Goal: Task Accomplishment & Management: Manage account settings

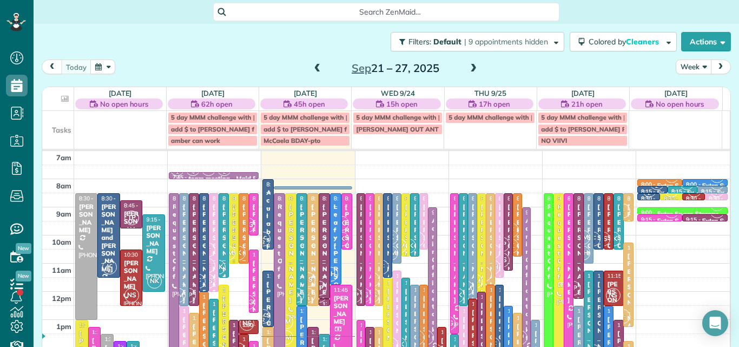
click at [685, 65] on button "Week" at bounding box center [693, 66] width 36 height 15
click at [685, 93] on link "Day" at bounding box center [718, 92] width 85 height 22
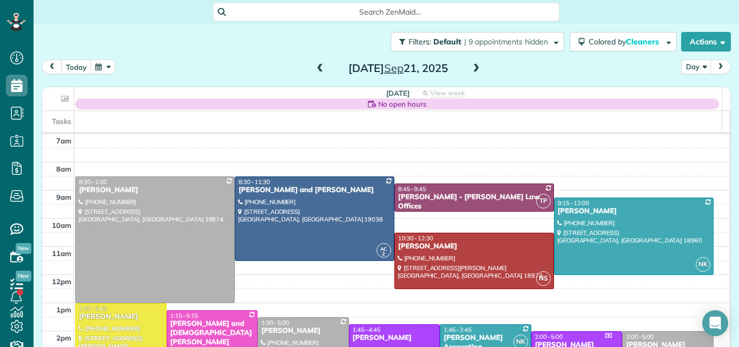
click at [475, 67] on span at bounding box center [476, 69] width 12 height 10
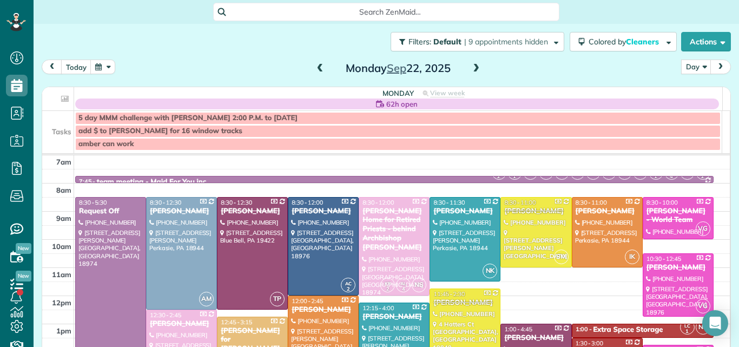
click at [475, 67] on span at bounding box center [476, 69] width 12 height 10
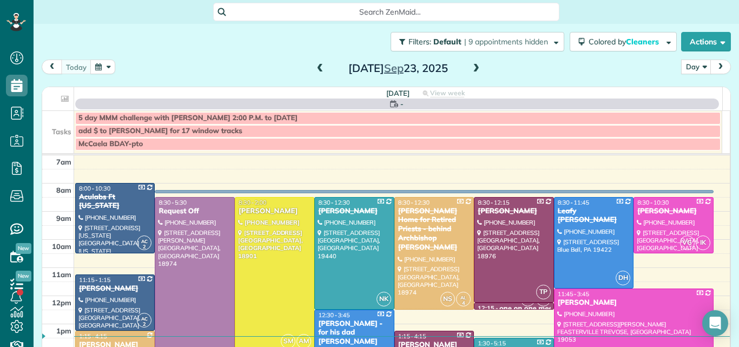
click at [472, 69] on span at bounding box center [476, 69] width 12 height 10
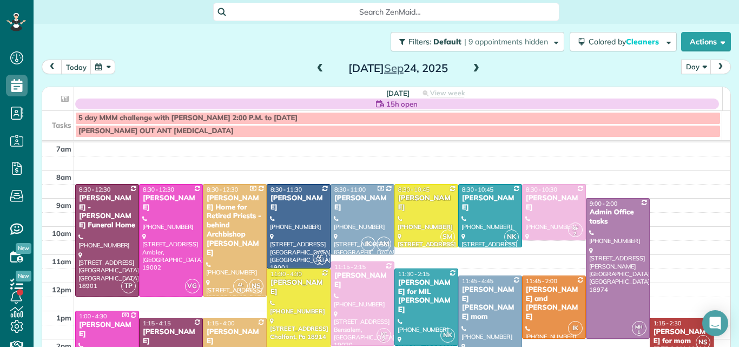
click at [472, 68] on span at bounding box center [476, 69] width 12 height 10
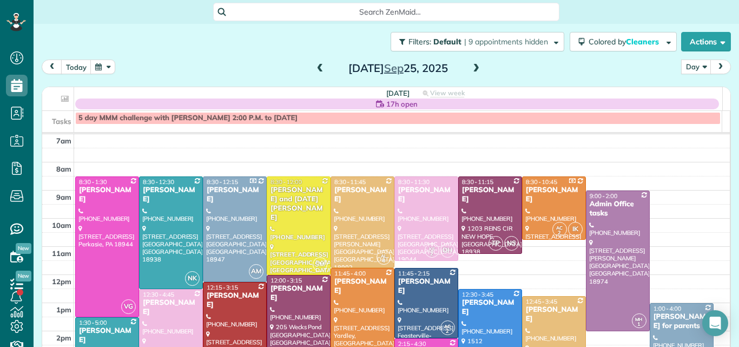
click at [315, 65] on span at bounding box center [320, 69] width 12 height 10
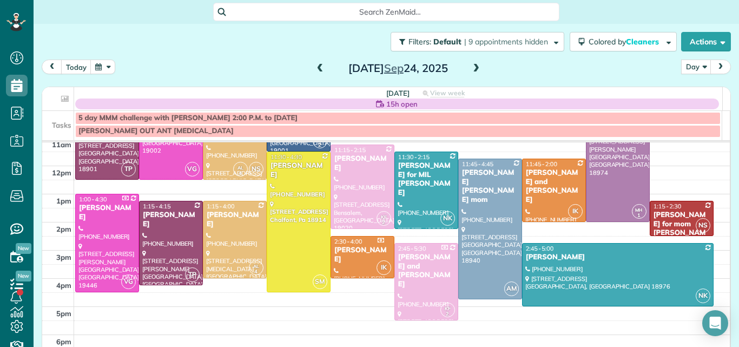
scroll to position [118, 0]
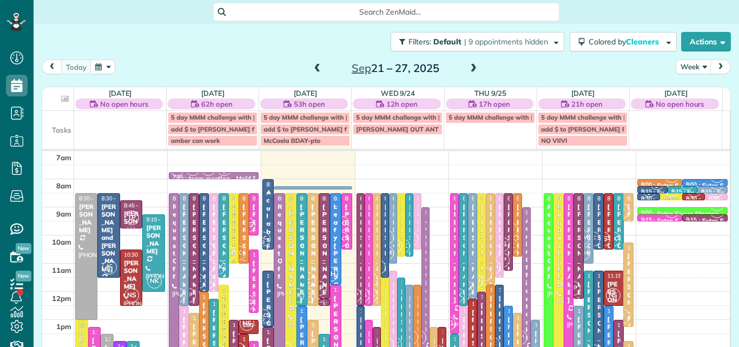
scroll to position [5, 5]
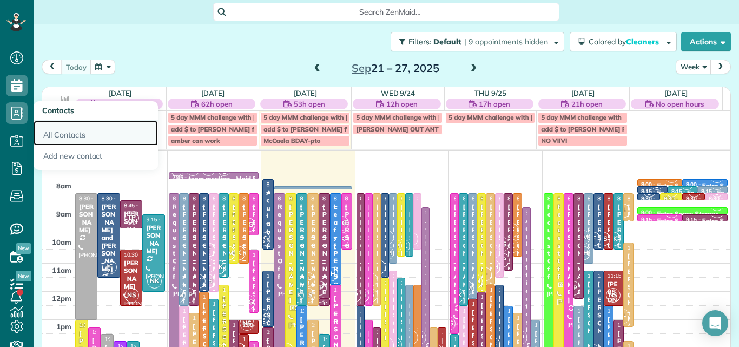
click at [69, 135] on link "All Contacts" at bounding box center [96, 133] width 124 height 25
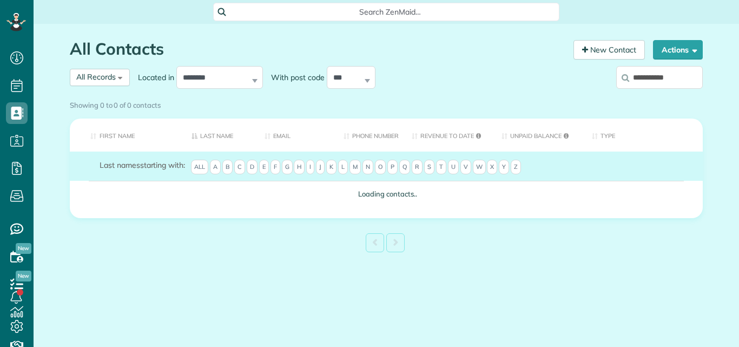
scroll to position [5, 5]
type input "**********"
click at [683, 96] on div "Showing 0 to 0 of 0 contacts" at bounding box center [386, 103] width 633 height 15
click at [686, 96] on div "Showing 0 to 0 of 0 contacts" at bounding box center [386, 103] width 633 height 15
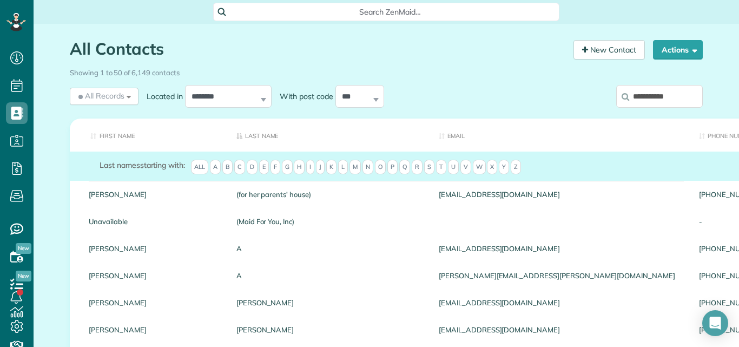
click at [678, 94] on input "**********" at bounding box center [659, 96] width 87 height 23
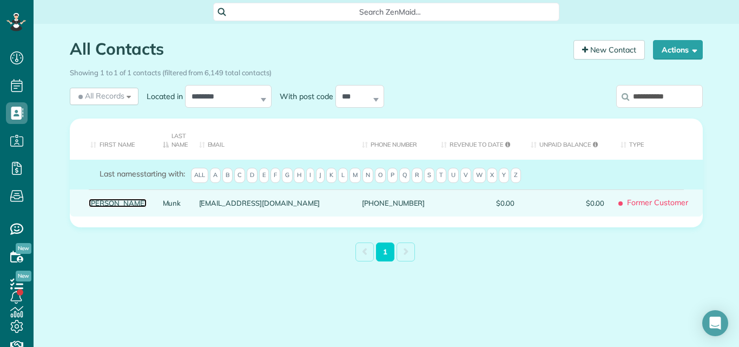
click at [99, 202] on link "Bernie" at bounding box center [118, 203] width 58 height 8
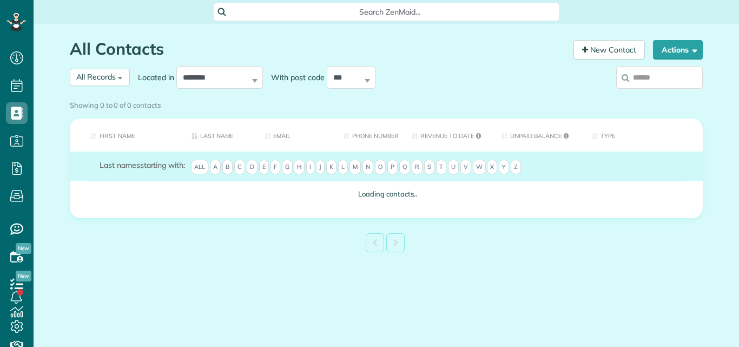
scroll to position [5, 5]
click at [120, 96] on div "Showing 0 to 0 of 0 contacts" at bounding box center [386, 103] width 633 height 15
click at [86, 96] on div "Showing 0 to 0 of 0 contacts" at bounding box center [386, 103] width 633 height 15
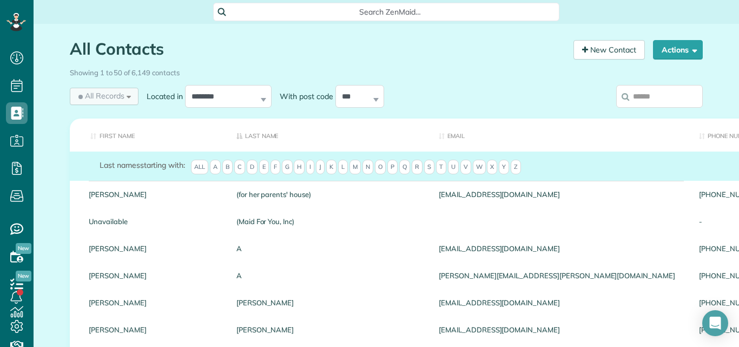
click at [109, 95] on span "All Records" at bounding box center [100, 95] width 48 height 11
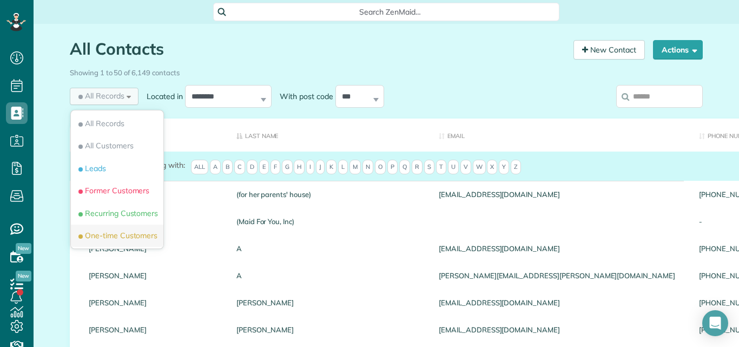
click at [109, 233] on span "One-time Customers" at bounding box center [116, 235] width 81 height 11
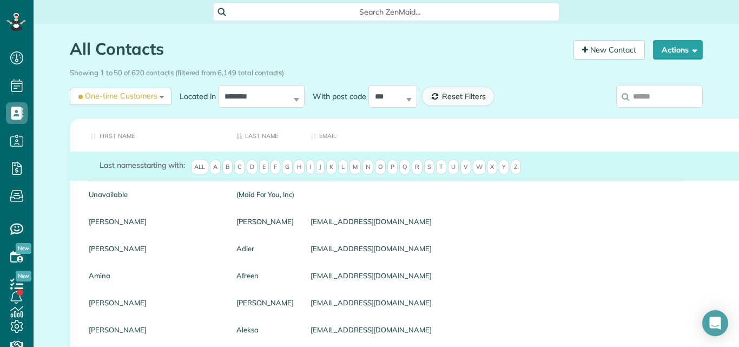
click at [448, 95] on span "Reset Filters" at bounding box center [464, 96] width 44 height 10
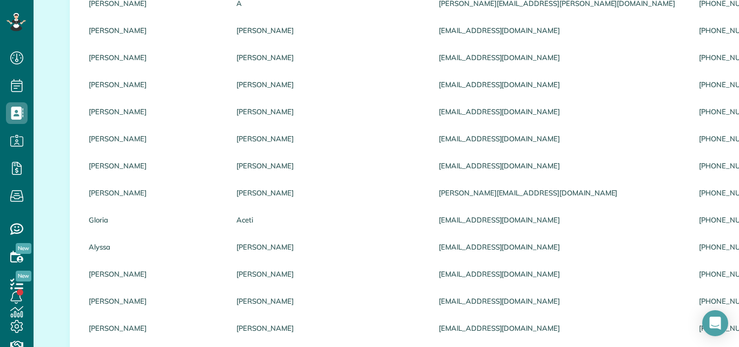
scroll to position [0, 0]
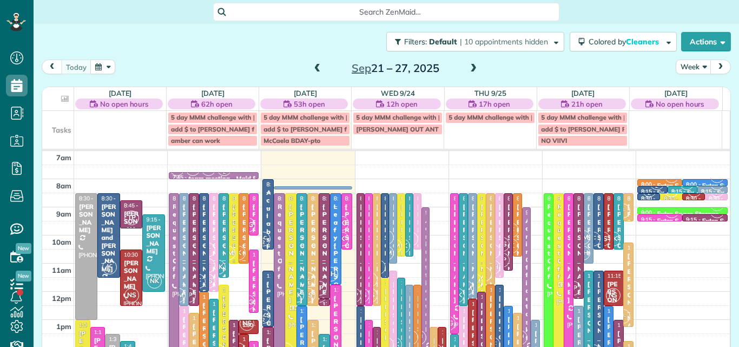
scroll to position [5, 5]
click at [682, 64] on button "Week" at bounding box center [693, 66] width 36 height 15
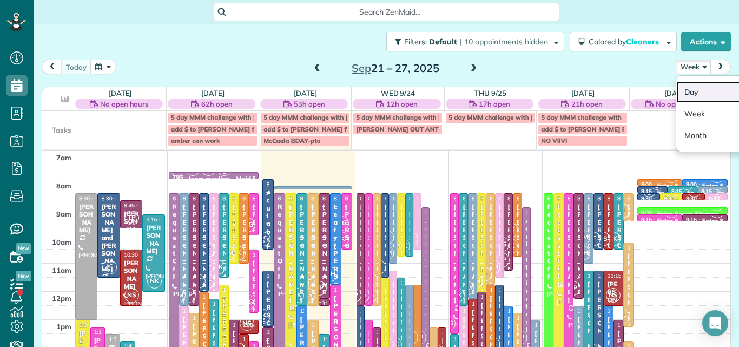
click at [685, 90] on link "Day" at bounding box center [718, 92] width 85 height 22
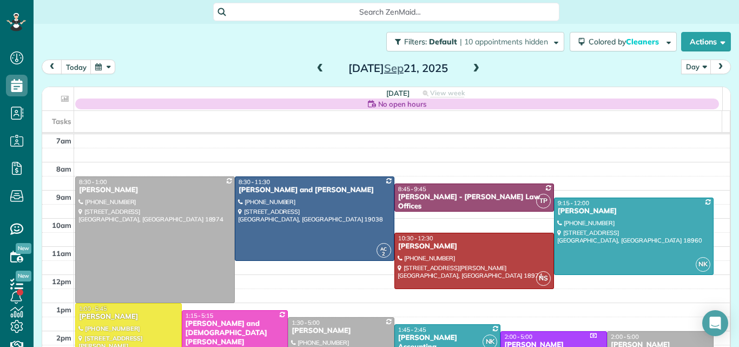
click at [470, 68] on span at bounding box center [476, 69] width 12 height 10
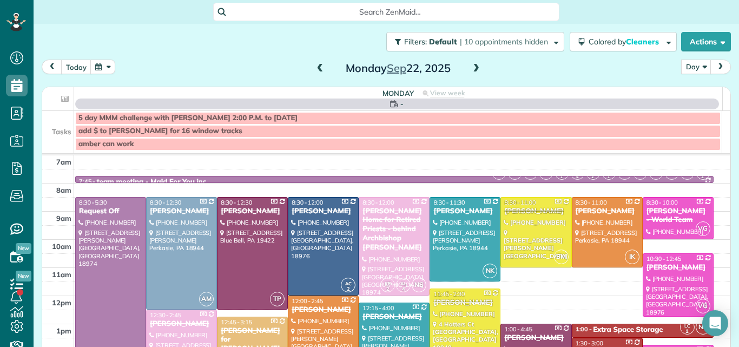
click at [470, 68] on span at bounding box center [476, 69] width 12 height 10
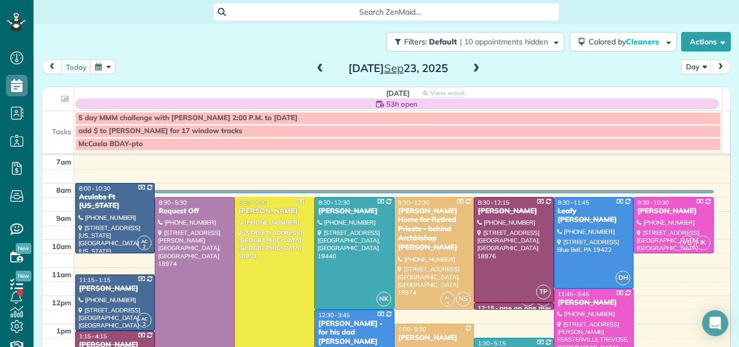
click at [470, 68] on span at bounding box center [476, 69] width 12 height 10
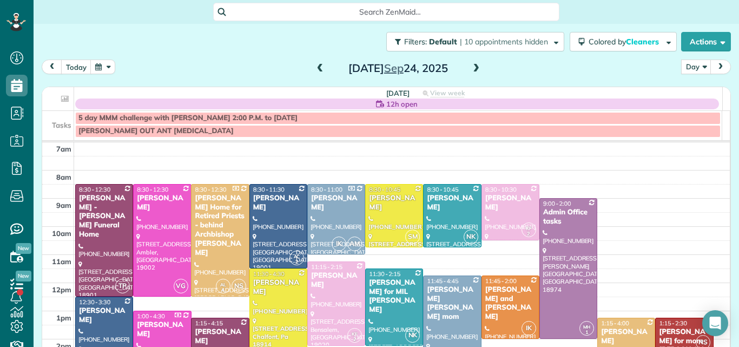
click at [472, 70] on span at bounding box center [476, 69] width 12 height 10
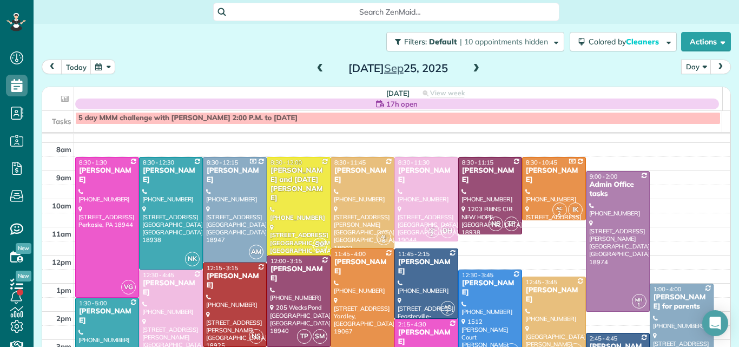
scroll to position [26, 0]
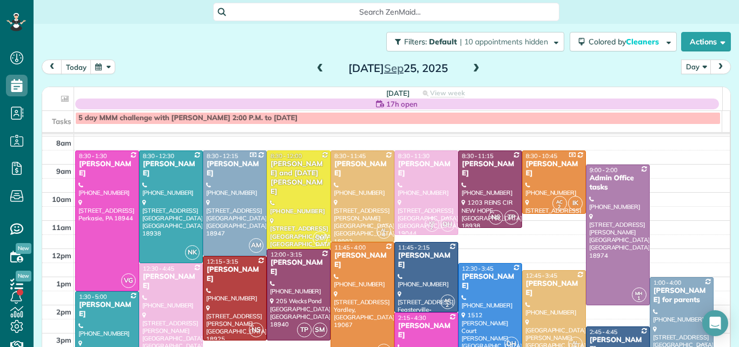
click at [316, 67] on span at bounding box center [320, 69] width 12 height 10
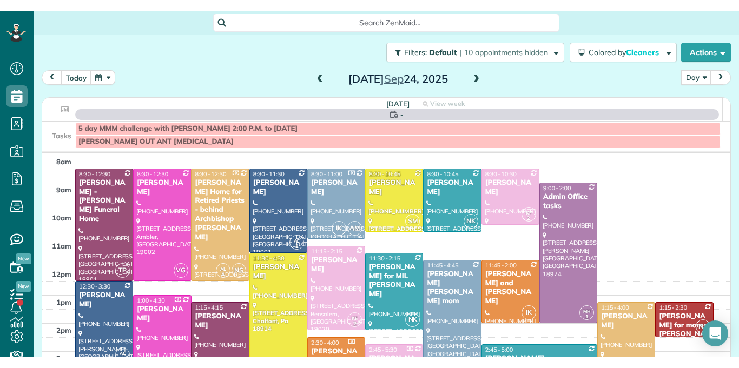
scroll to position [0, 0]
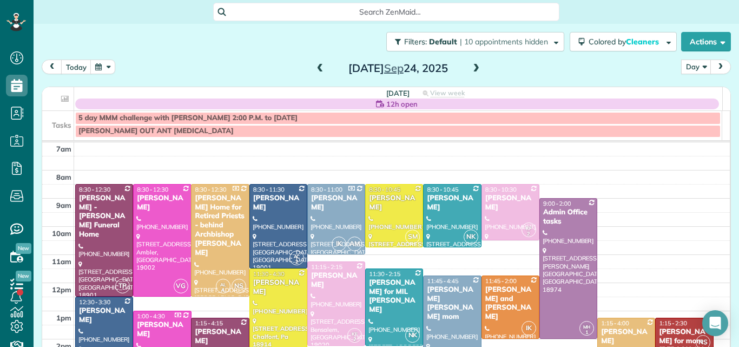
click at [316, 67] on span at bounding box center [320, 69] width 12 height 10
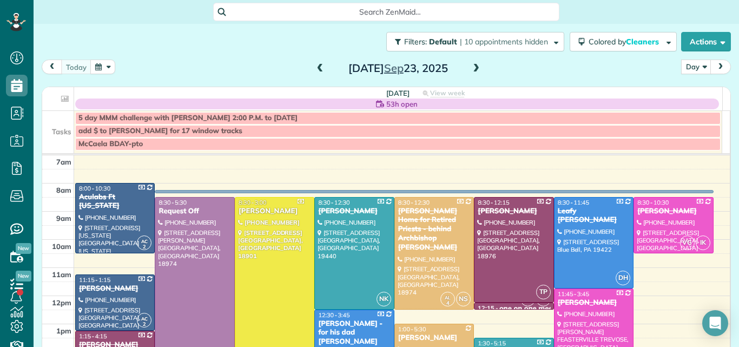
scroll to position [347, 34]
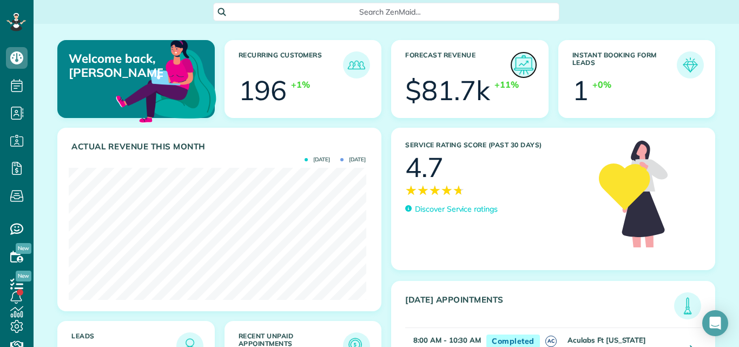
click at [517, 62] on img at bounding box center [523, 64] width 25 height 25
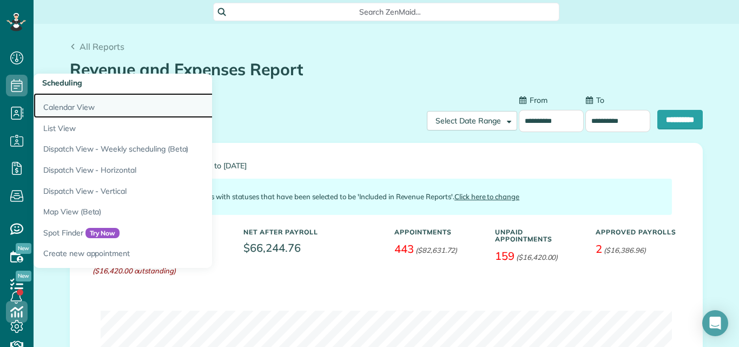
click at [58, 105] on link "Calendar View" at bounding box center [169, 105] width 270 height 25
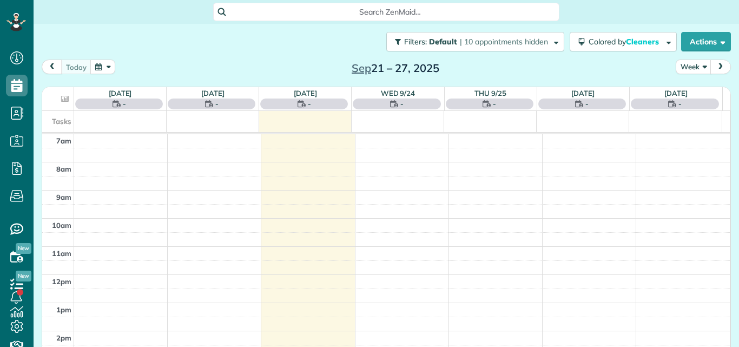
scroll to position [5, 5]
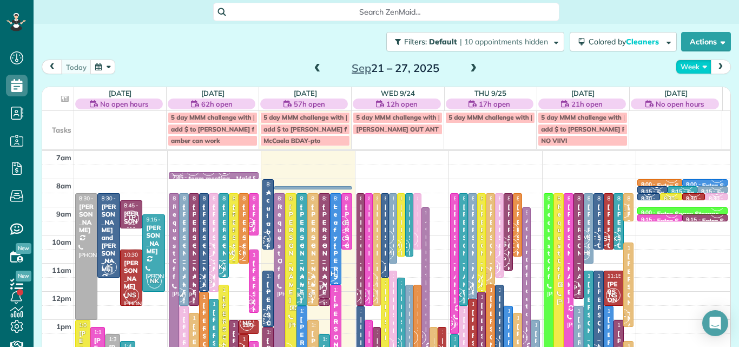
click at [687, 67] on button "Week" at bounding box center [693, 66] width 36 height 15
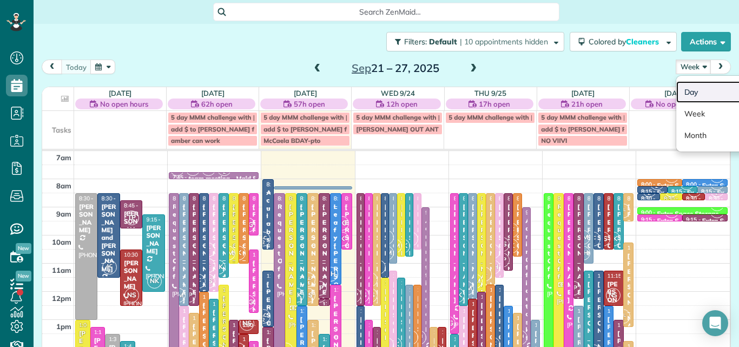
click at [684, 92] on link "Day" at bounding box center [718, 92] width 85 height 22
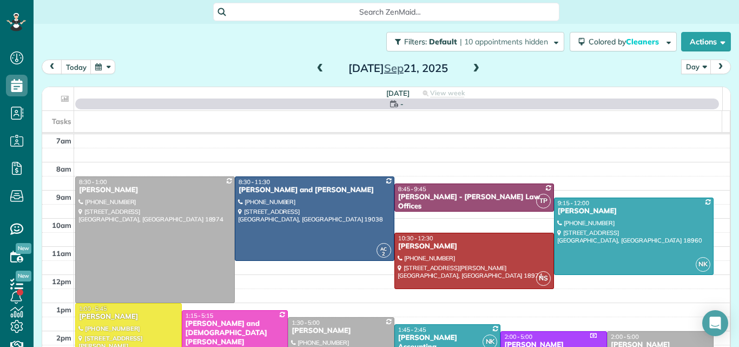
click at [472, 70] on span at bounding box center [476, 69] width 12 height 10
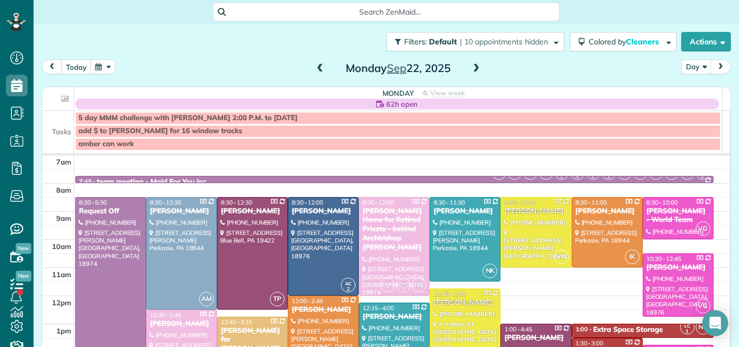
click at [472, 70] on span at bounding box center [476, 69] width 12 height 10
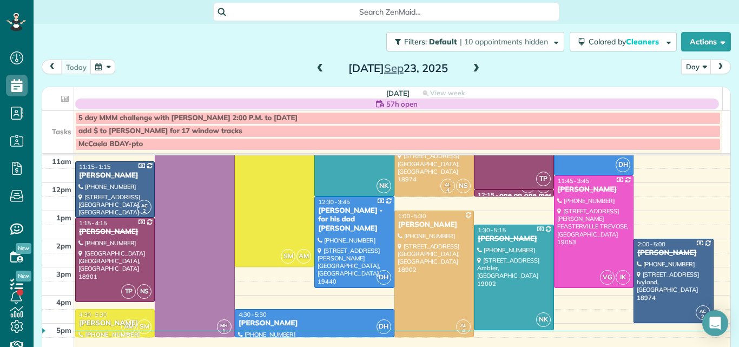
scroll to position [124, 0]
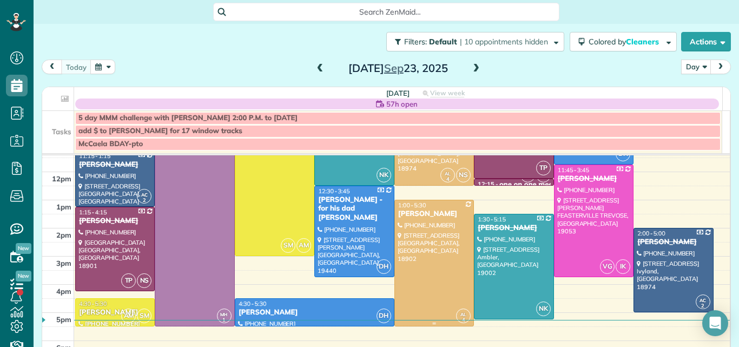
click at [422, 282] on div at bounding box center [434, 262] width 78 height 125
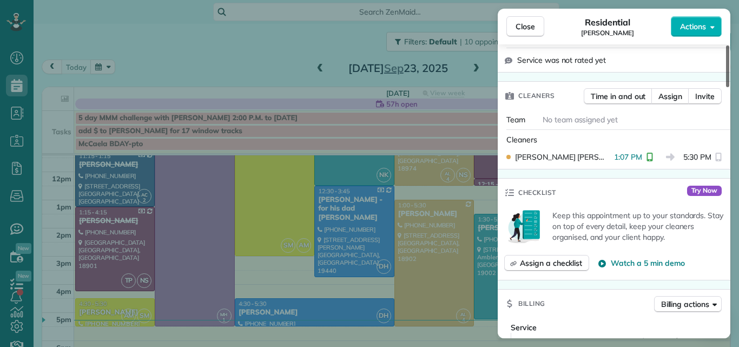
scroll to position [189, 0]
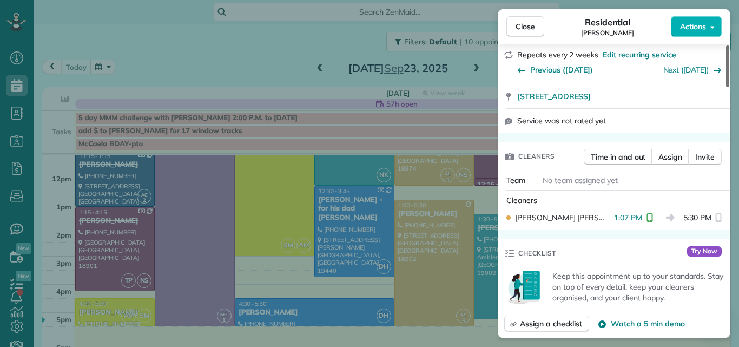
drag, startPoint x: 726, startPoint y: 79, endPoint x: 721, endPoint y: 106, distance: 27.6
click at [726, 87] on div at bounding box center [727, 66] width 3 height 42
click at [521, 23] on span "Close" at bounding box center [524, 26] width 19 height 11
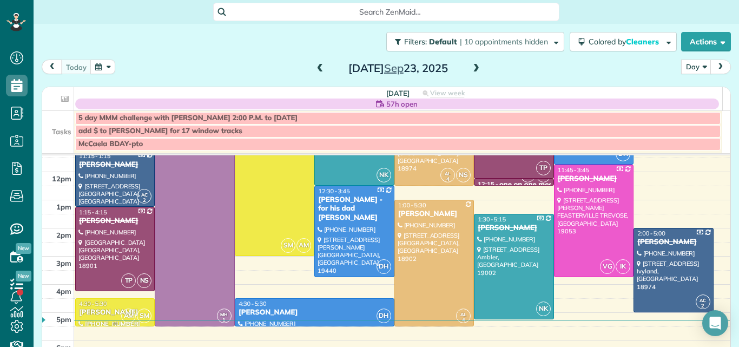
click at [118, 308] on div "Katie Jacoby" at bounding box center [114, 312] width 73 height 9
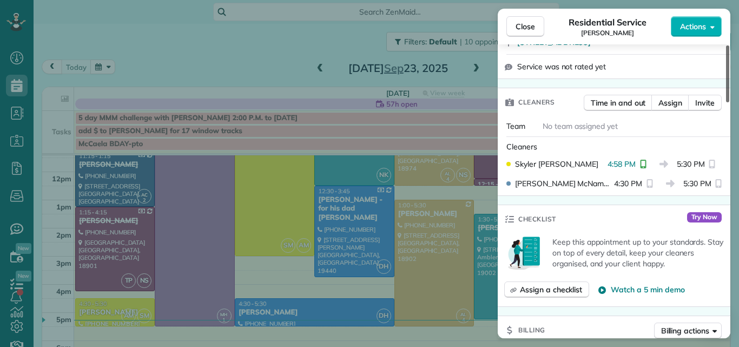
scroll to position [236, 0]
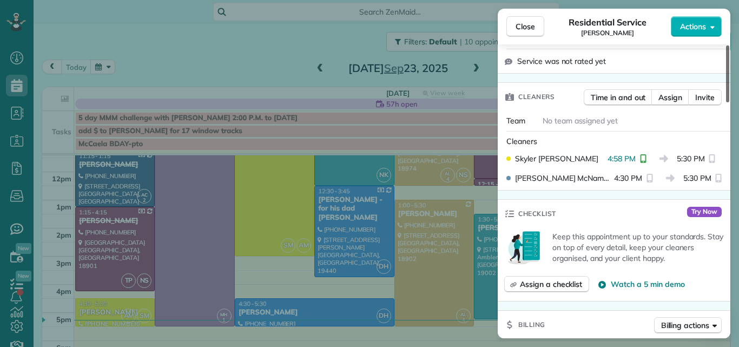
drag, startPoint x: 726, startPoint y: 68, endPoint x: 724, endPoint y: 113, distance: 45.5
click at [726, 102] on div at bounding box center [727, 73] width 3 height 57
click at [527, 23] on span "Close" at bounding box center [524, 26] width 19 height 11
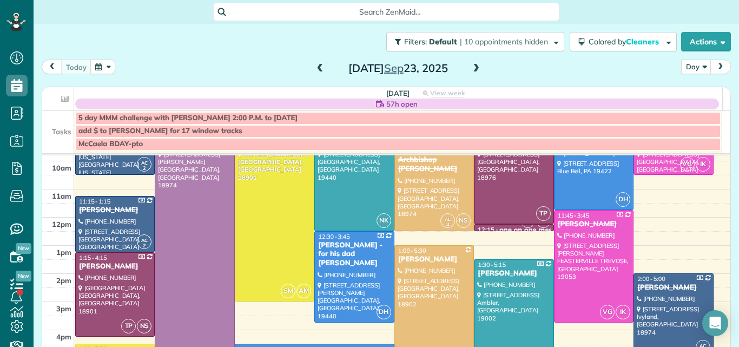
scroll to position [112, 0]
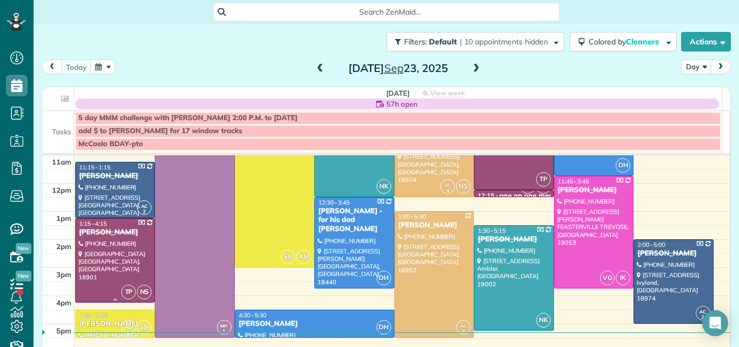
click at [126, 242] on div at bounding box center [115, 259] width 78 height 83
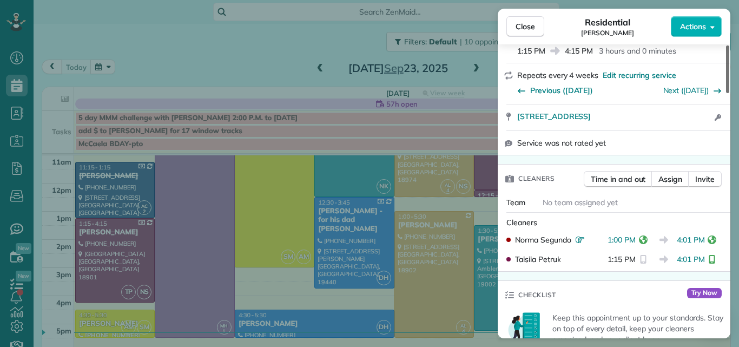
scroll to position [221, 0]
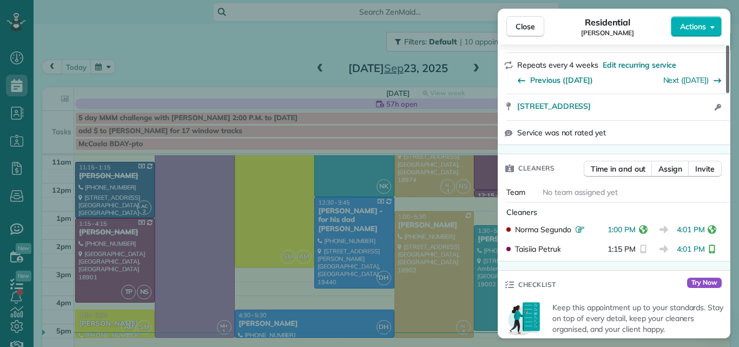
drag, startPoint x: 728, startPoint y: 80, endPoint x: 723, endPoint y: 116, distance: 36.1
click at [726, 93] on div at bounding box center [727, 69] width 3 height 48
click at [526, 24] on span "Close" at bounding box center [524, 26] width 19 height 11
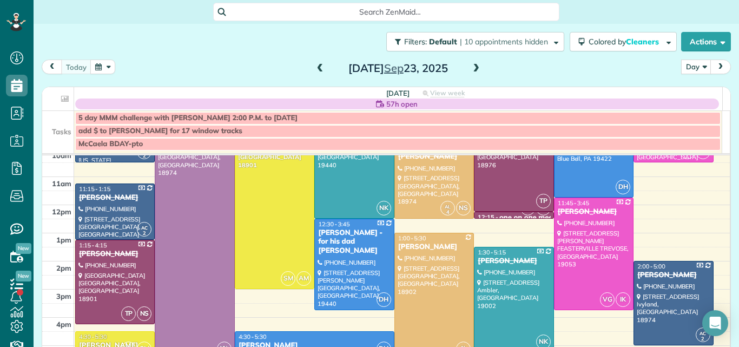
scroll to position [69, 0]
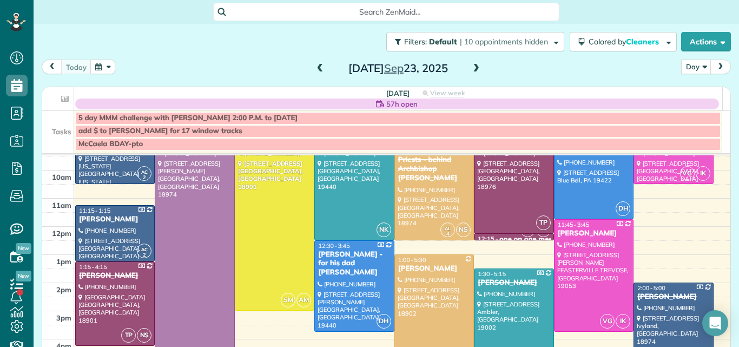
click at [472, 68] on span at bounding box center [476, 69] width 12 height 10
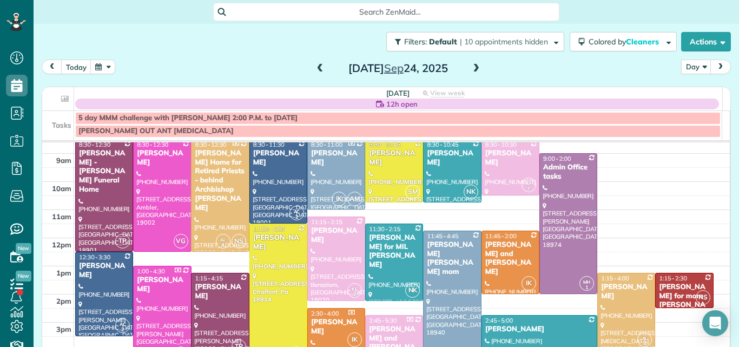
scroll to position [28, 0]
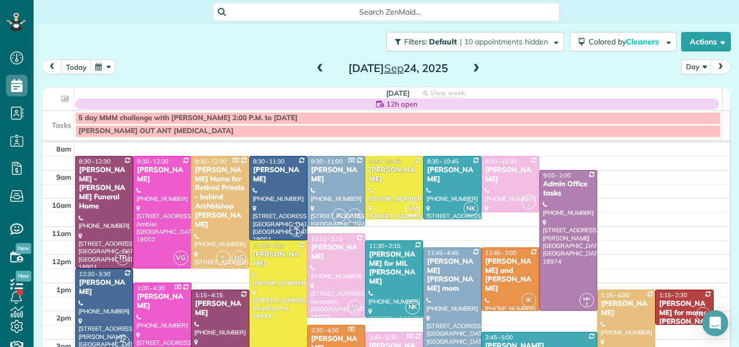
click at [472, 69] on span at bounding box center [476, 69] width 12 height 10
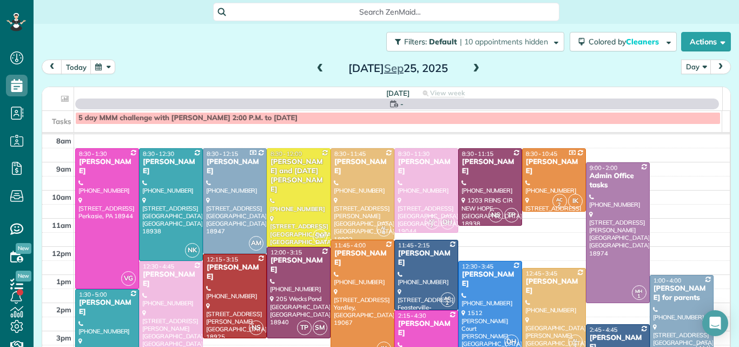
scroll to position [0, 0]
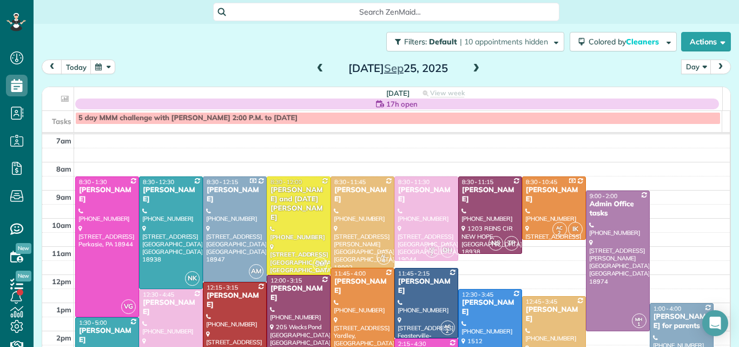
click at [472, 69] on span at bounding box center [476, 69] width 12 height 10
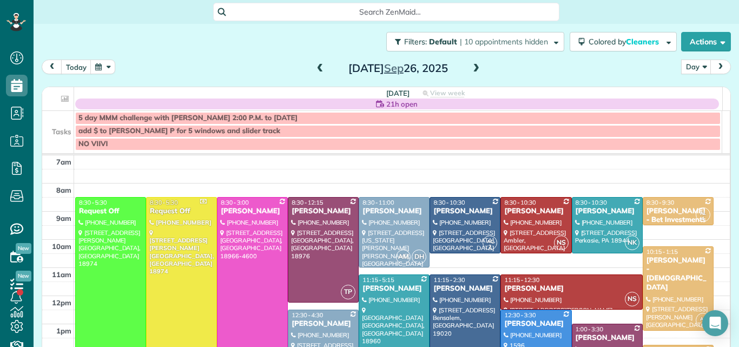
click at [237, 260] on div at bounding box center [252, 288] width 70 height 182
click at [470, 69] on span at bounding box center [476, 69] width 12 height 10
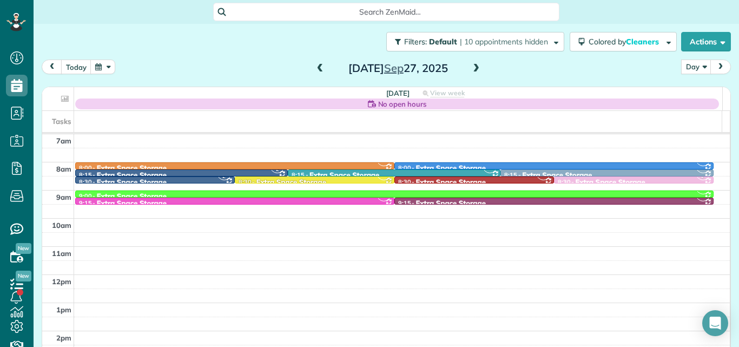
click at [470, 69] on span at bounding box center [476, 69] width 12 height 10
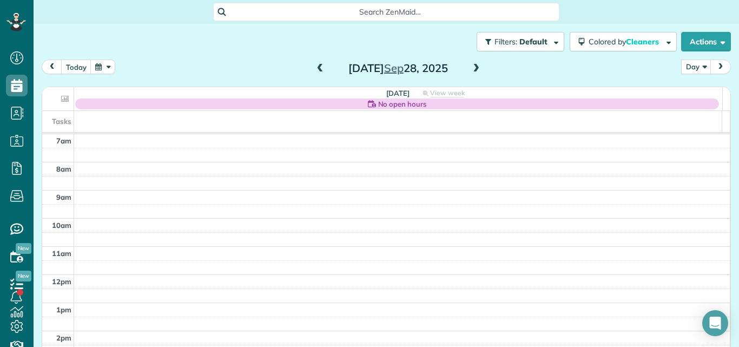
click at [318, 67] on span at bounding box center [320, 69] width 12 height 10
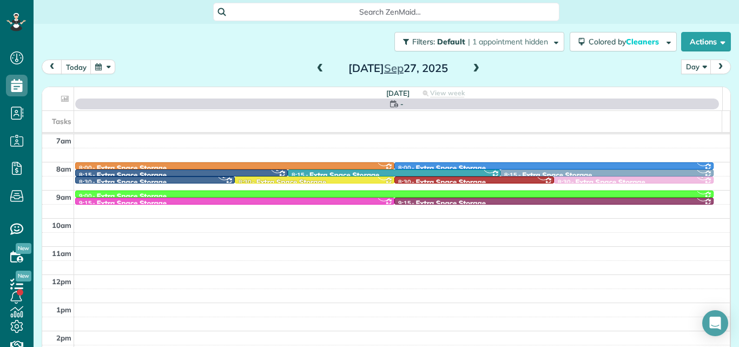
click at [471, 67] on span at bounding box center [476, 69] width 12 height 10
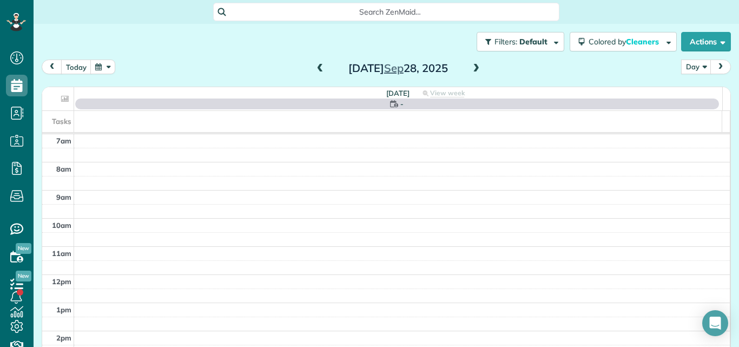
click at [471, 67] on span at bounding box center [476, 69] width 12 height 10
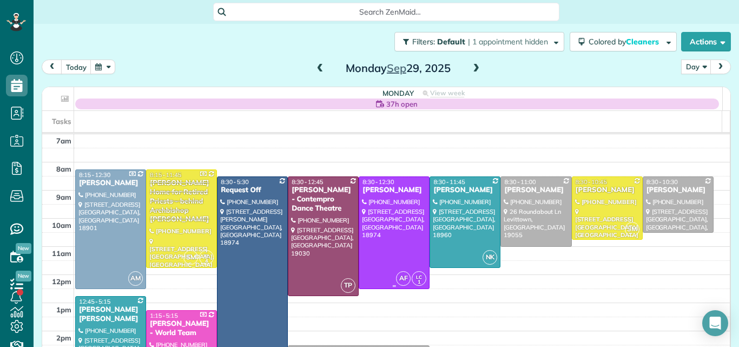
click at [392, 213] on div at bounding box center [394, 232] width 70 height 111
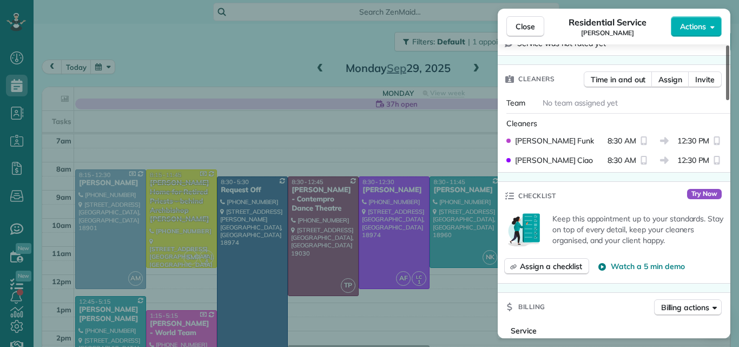
scroll to position [32, 0]
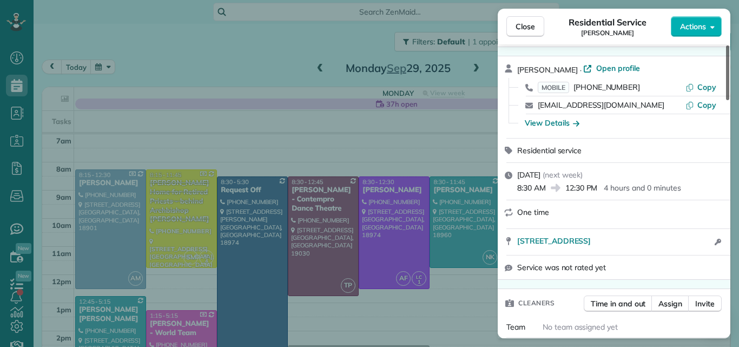
drag, startPoint x: 725, startPoint y: 70, endPoint x: 719, endPoint y: 76, distance: 8.0
click at [726, 76] on div at bounding box center [727, 72] width 3 height 55
click at [513, 28] on button "Close" at bounding box center [525, 26] width 38 height 21
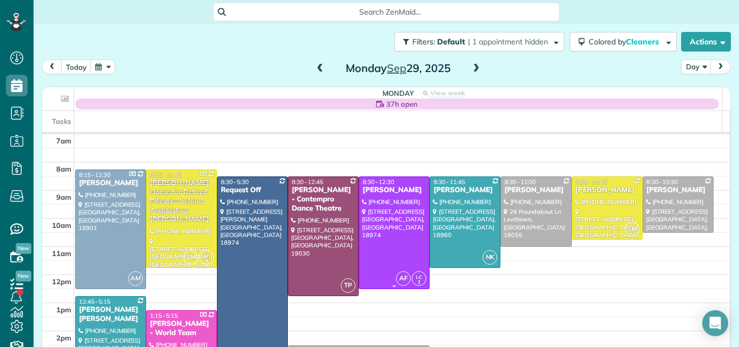
click at [396, 196] on div at bounding box center [394, 232] width 70 height 111
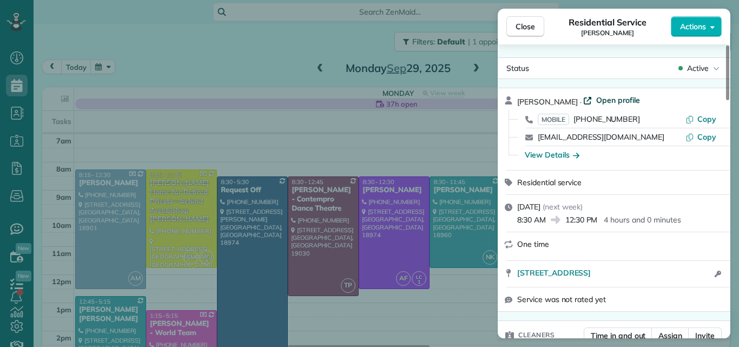
click at [610, 100] on span "Open profile" at bounding box center [618, 100] width 44 height 11
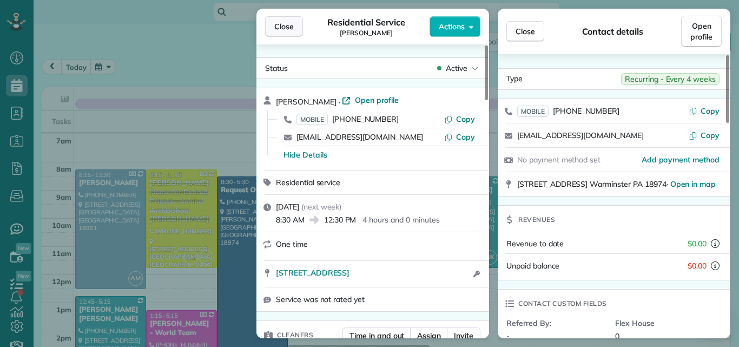
click at [284, 23] on span "Close" at bounding box center [283, 26] width 19 height 11
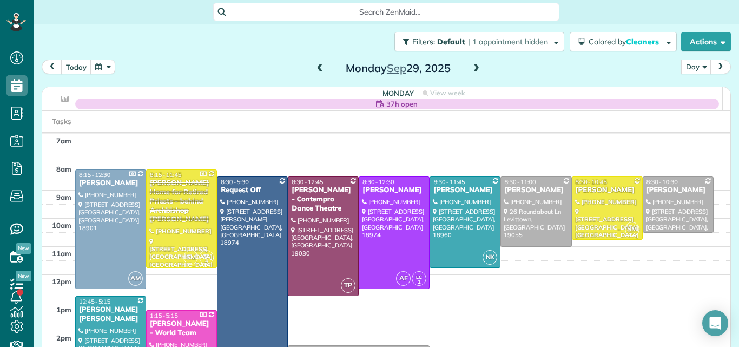
click at [471, 69] on span at bounding box center [476, 69] width 12 height 10
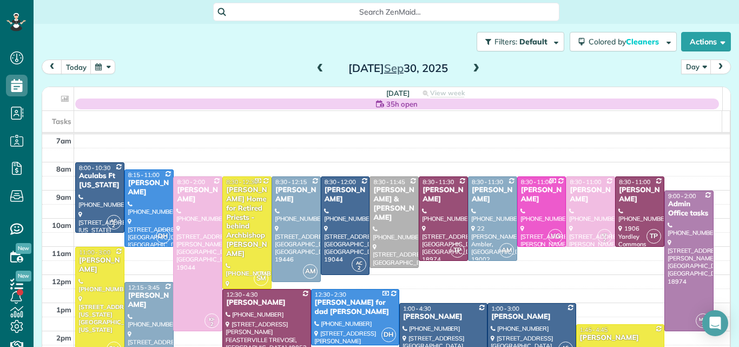
click at [471, 67] on span at bounding box center [476, 69] width 12 height 10
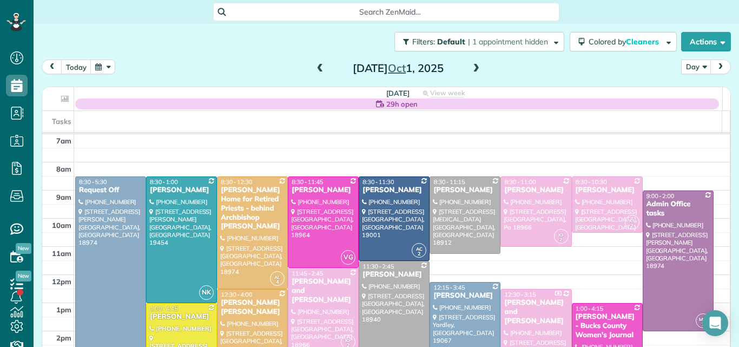
click at [471, 67] on span at bounding box center [476, 69] width 12 height 10
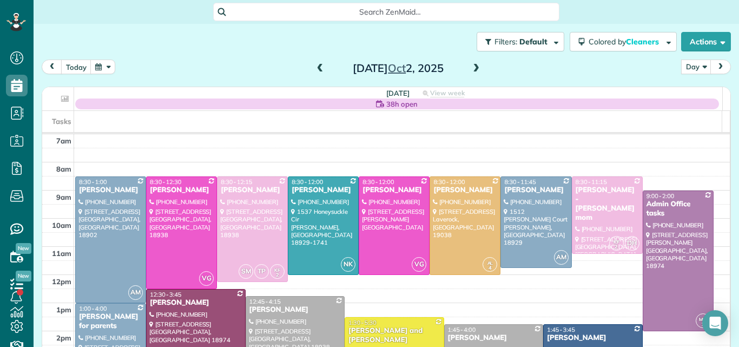
click at [314, 65] on span at bounding box center [320, 69] width 12 height 10
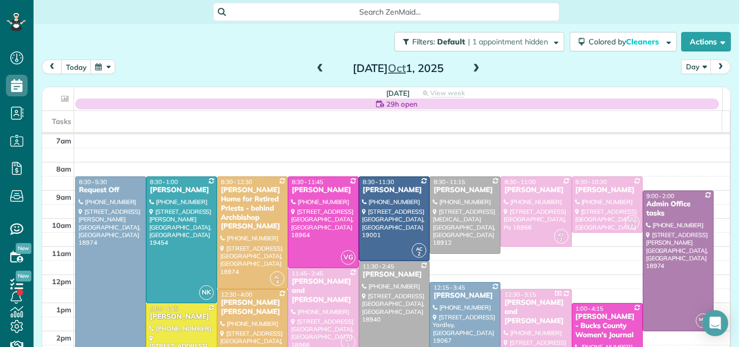
click at [314, 65] on span at bounding box center [320, 69] width 12 height 10
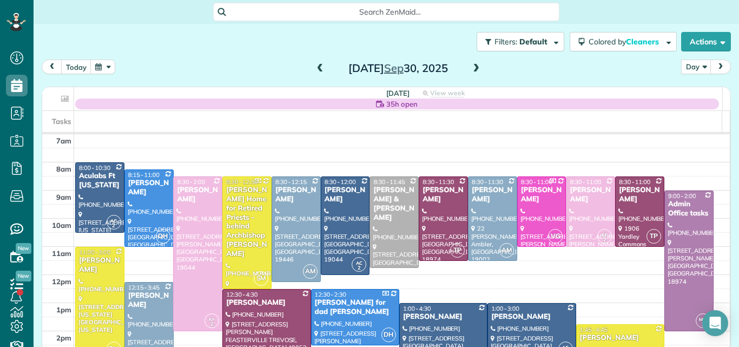
click at [314, 65] on span at bounding box center [320, 69] width 12 height 10
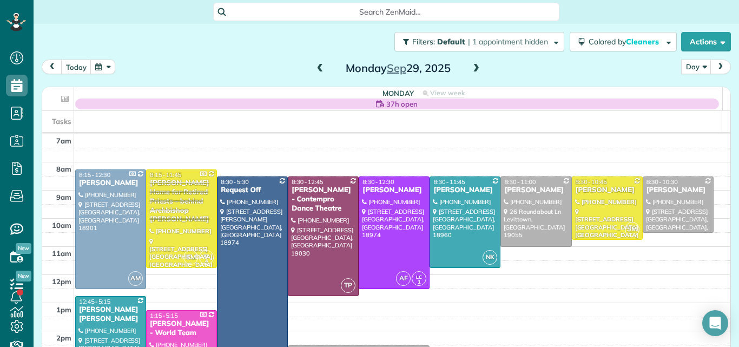
click at [314, 65] on span at bounding box center [320, 69] width 12 height 10
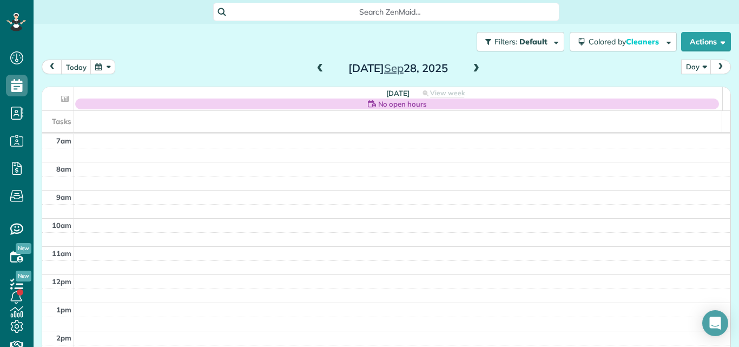
click at [314, 65] on span at bounding box center [320, 69] width 12 height 10
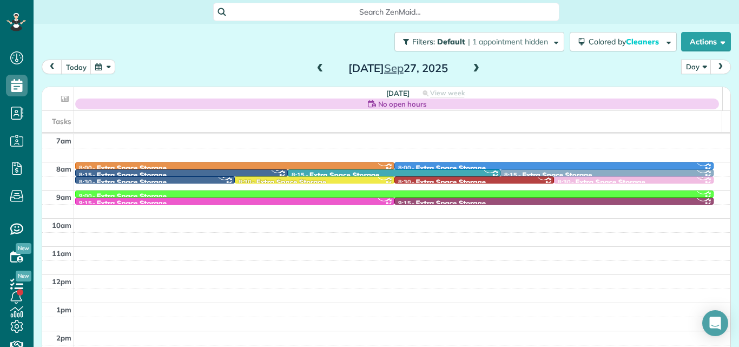
click at [314, 65] on span at bounding box center [320, 69] width 12 height 10
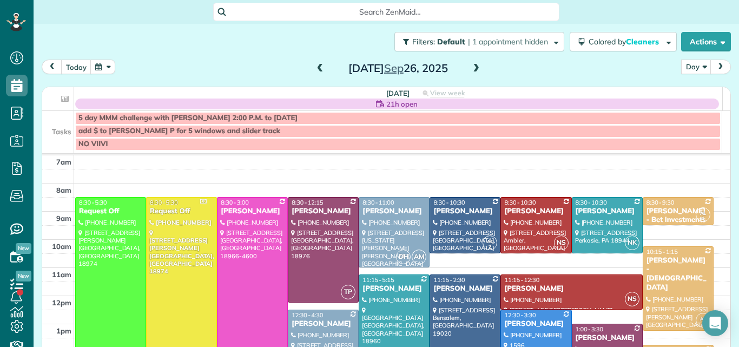
click at [471, 69] on span at bounding box center [476, 69] width 12 height 10
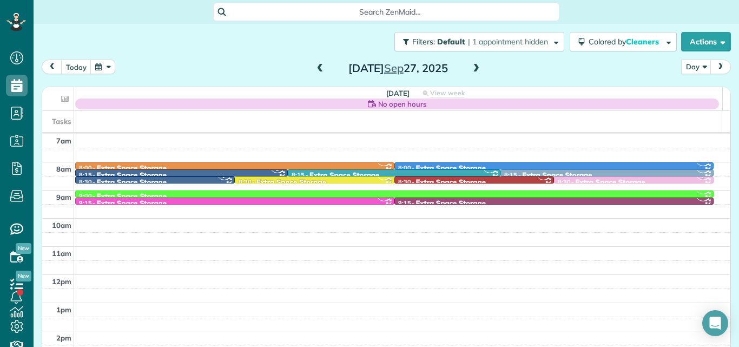
click at [471, 69] on span at bounding box center [476, 69] width 12 height 10
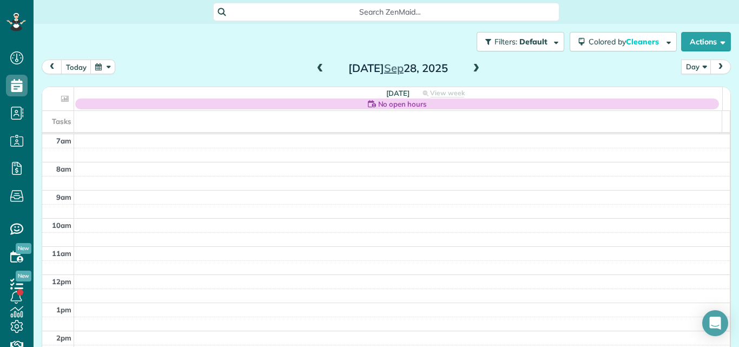
click at [470, 70] on span at bounding box center [476, 69] width 12 height 10
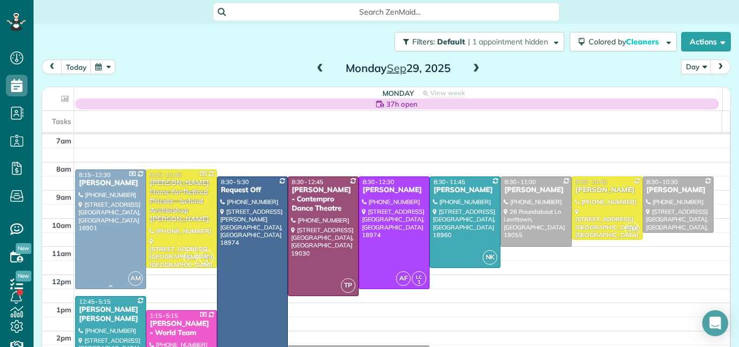
click at [100, 191] on div at bounding box center [111, 229] width 70 height 118
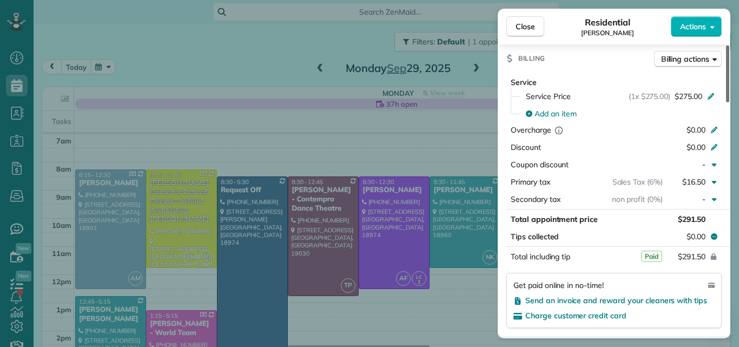
scroll to position [508, 0]
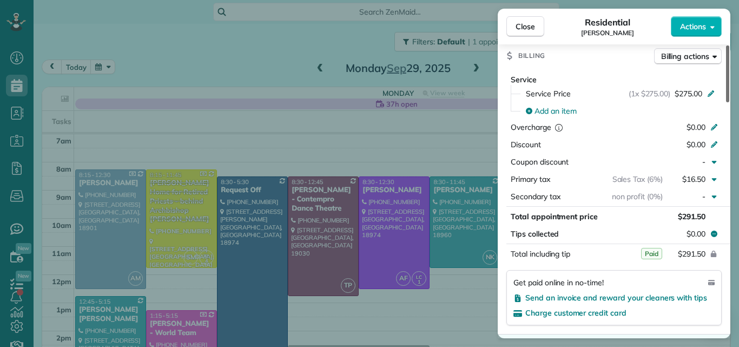
drag, startPoint x: 727, startPoint y: 70, endPoint x: 728, endPoint y: 168, distance: 98.4
click at [728, 102] on div at bounding box center [727, 73] width 3 height 57
click at [527, 23] on span "Close" at bounding box center [524, 26] width 19 height 11
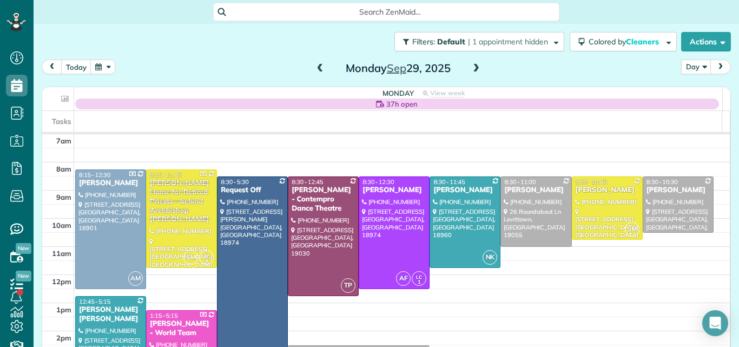
click at [316, 64] on span at bounding box center [320, 69] width 12 height 10
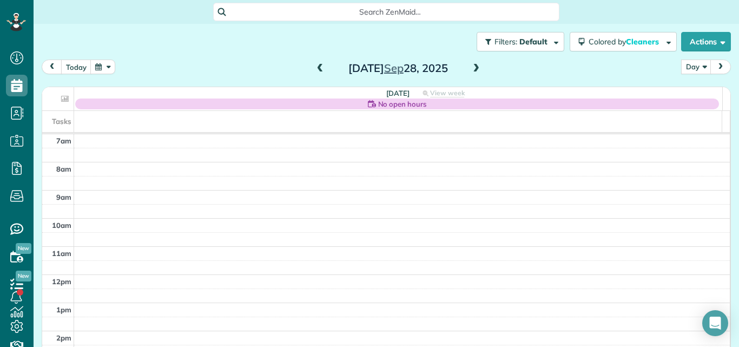
click at [472, 69] on span at bounding box center [476, 69] width 12 height 10
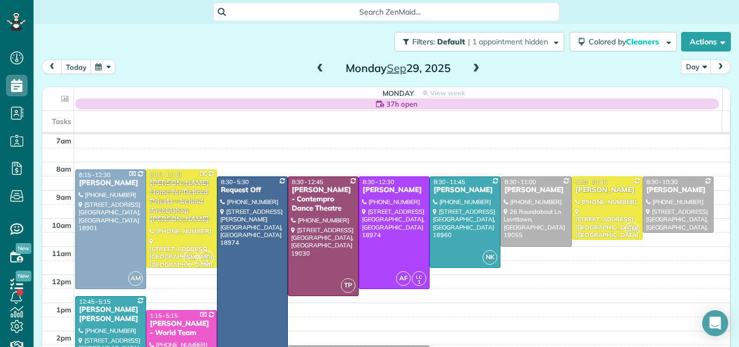
click at [472, 69] on span at bounding box center [476, 69] width 12 height 10
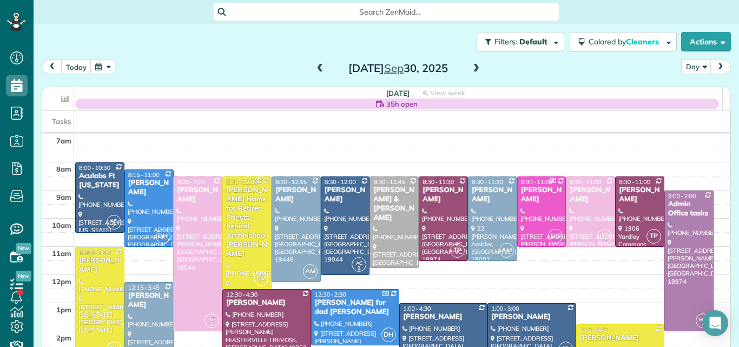
click at [470, 69] on span at bounding box center [476, 69] width 12 height 10
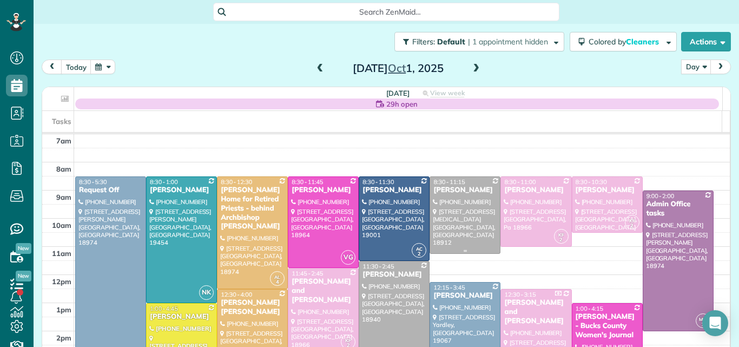
click at [460, 206] on div at bounding box center [465, 215] width 70 height 76
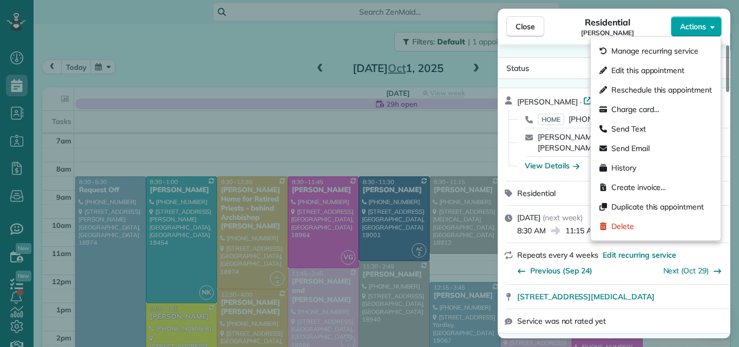
click at [694, 22] on span "Actions" at bounding box center [693, 26] width 26 height 11
click at [658, 68] on span "Edit this appointment" at bounding box center [647, 70] width 73 height 11
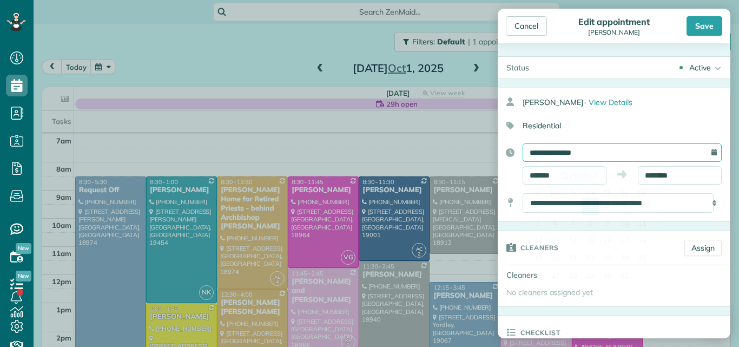
click at [614, 150] on input "**********" at bounding box center [621, 152] width 199 height 18
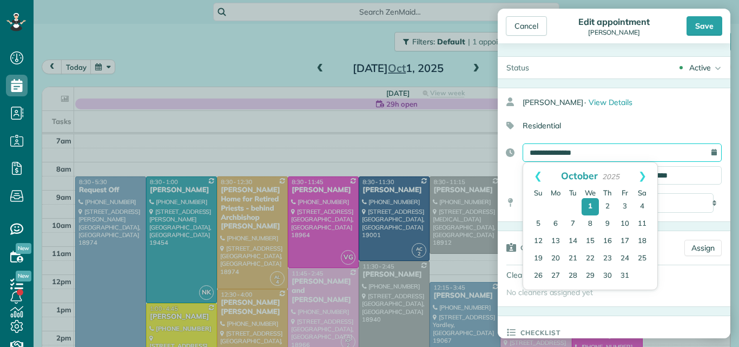
click at [606, 149] on input "**********" at bounding box center [621, 152] width 199 height 18
click at [571, 254] on link "21" at bounding box center [572, 258] width 17 height 17
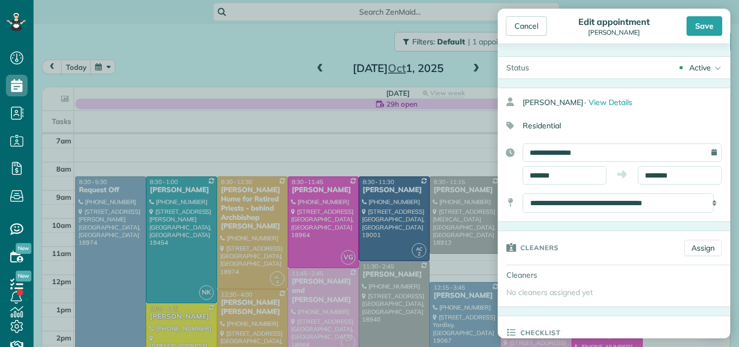
drag, startPoint x: 738, startPoint y: 69, endPoint x: 734, endPoint y: 103, distance: 33.7
click at [734, 97] on aside "Cancel Edit appointment Lois Munz Save Status Active Active request off Stand-By" at bounding box center [614, 173] width 250 height 347
click at [733, 105] on aside "Cancel Edit appointment Lois Munz Save Status Active Active request off Stand-By" at bounding box center [614, 173] width 250 height 347
click at [732, 106] on aside "Cancel Edit appointment Lois Munz Save Status Active Active request off Stand-By" at bounding box center [614, 173] width 250 height 347
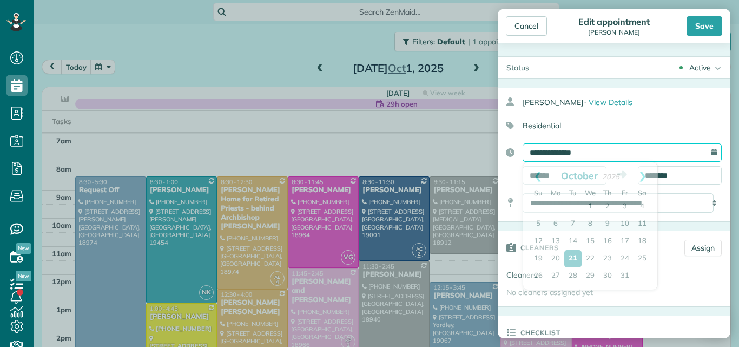
click at [604, 148] on input "**********" at bounding box center [621, 152] width 199 height 18
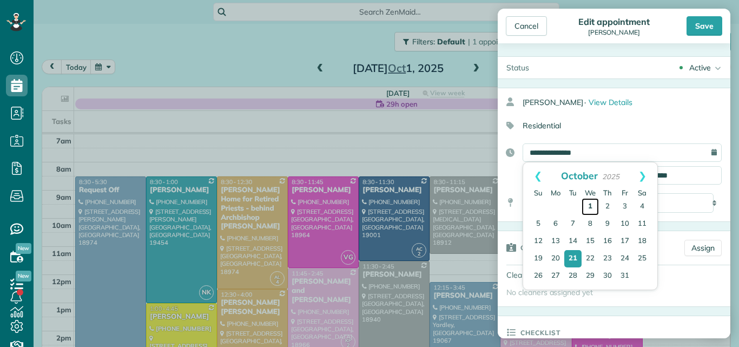
click at [589, 206] on link "1" at bounding box center [589, 206] width 17 height 17
type input "**********"
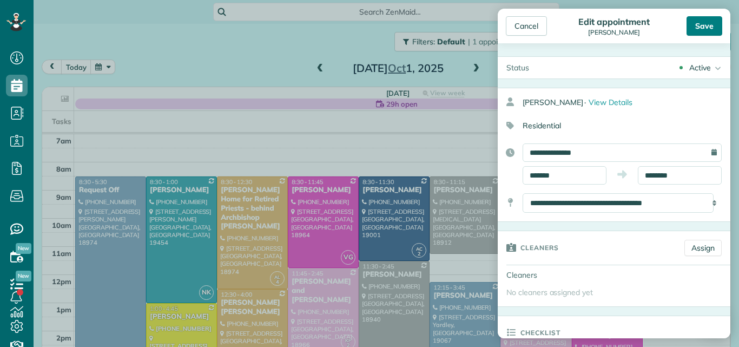
click at [698, 22] on div "Save" at bounding box center [704, 25] width 36 height 19
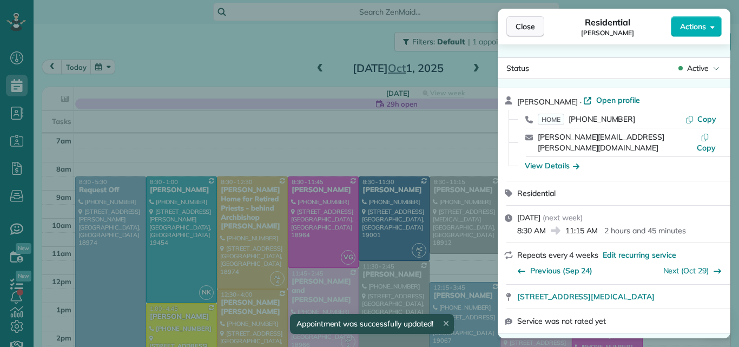
click at [532, 23] on span "Close" at bounding box center [524, 26] width 19 height 11
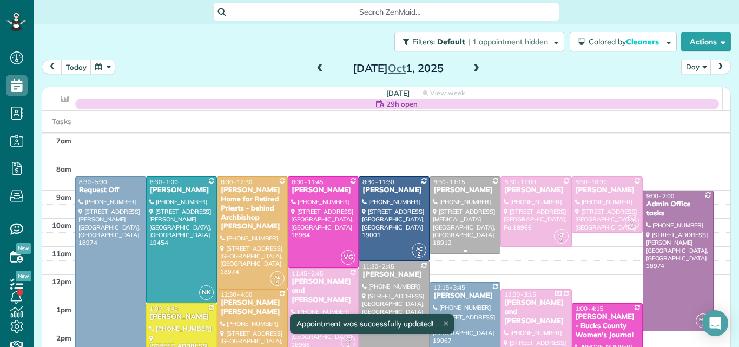
click at [458, 195] on div at bounding box center [465, 215] width 70 height 76
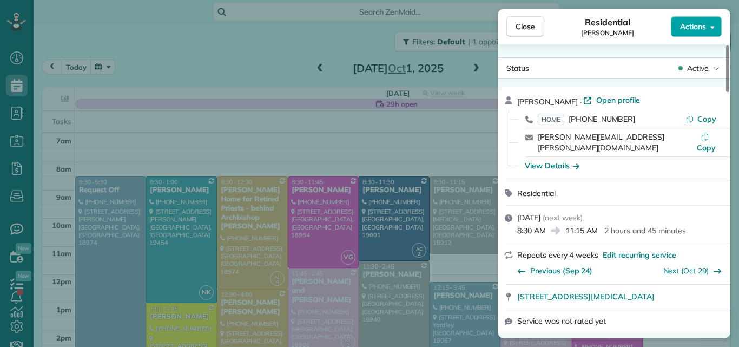
click at [688, 24] on span "Actions" at bounding box center [693, 26] width 26 height 11
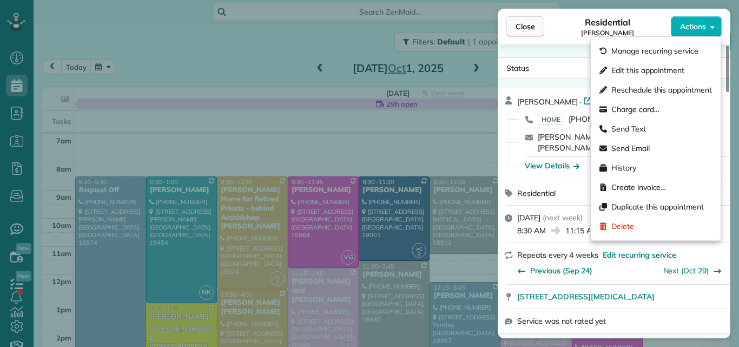
click at [539, 22] on button "Close" at bounding box center [525, 26] width 38 height 21
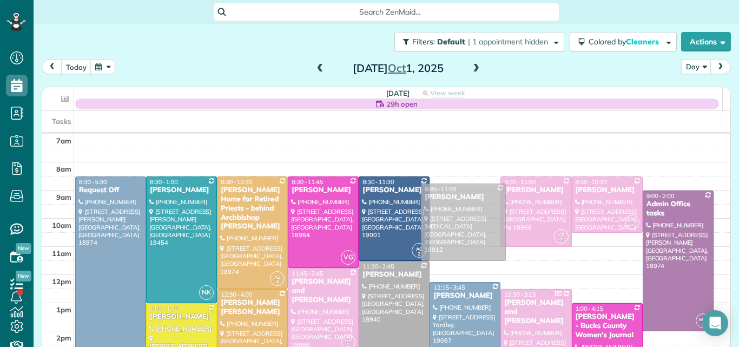
drag, startPoint x: 474, startPoint y: 195, endPoint x: 577, endPoint y: 204, distance: 103.2
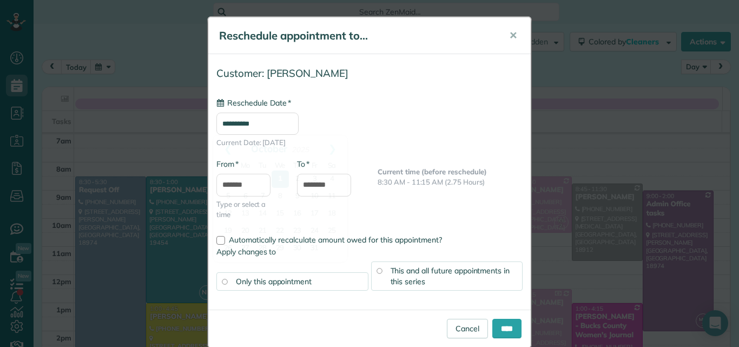
click at [276, 124] on input "**********" at bounding box center [257, 123] width 82 height 22
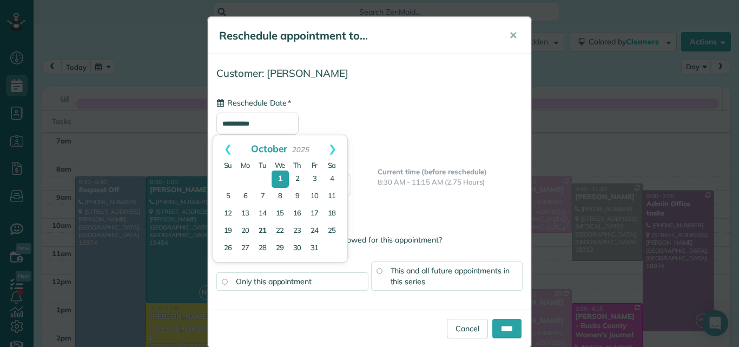
click at [262, 228] on link "21" at bounding box center [262, 230] width 17 height 17
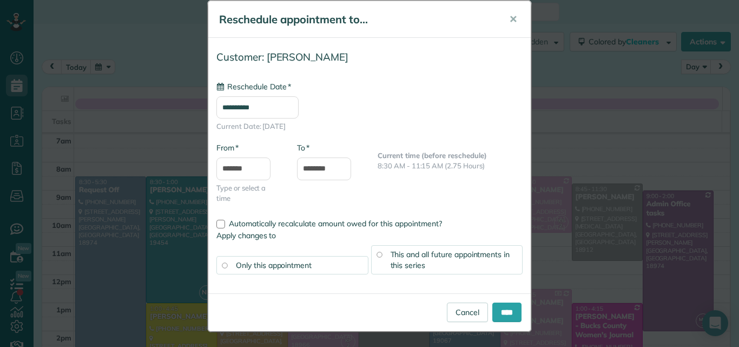
scroll to position [18, 0]
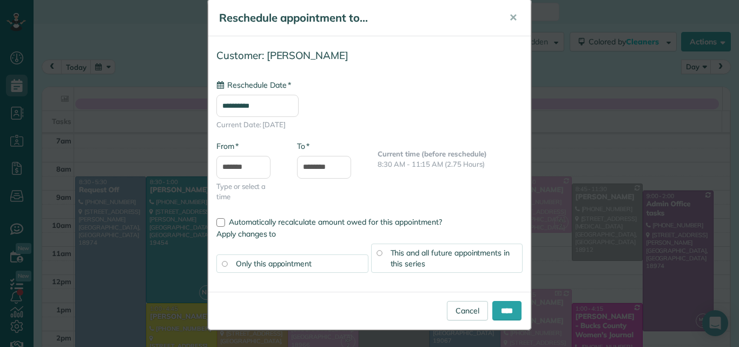
click at [265, 104] on input "**********" at bounding box center [257, 106] width 82 height 22
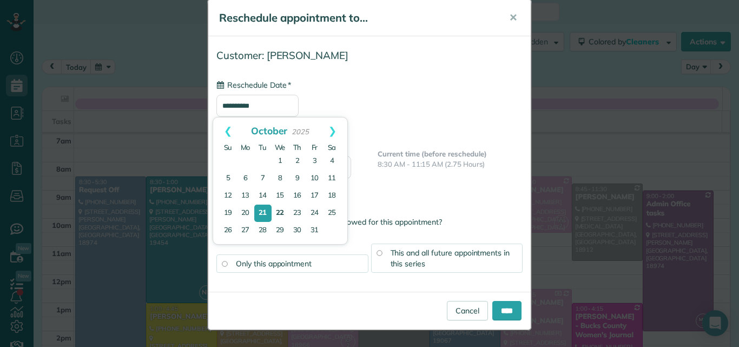
click at [280, 211] on link "22" at bounding box center [279, 212] width 17 height 17
type input "**********"
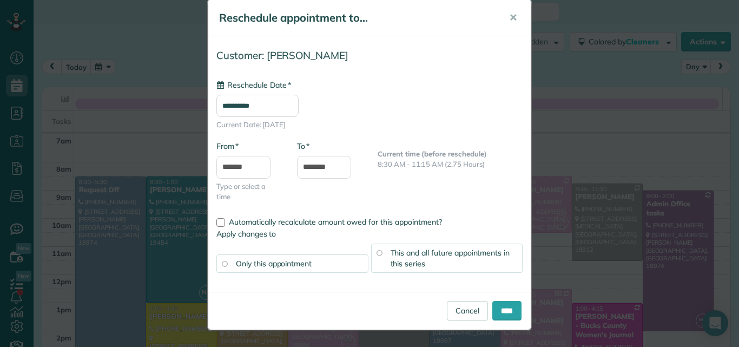
click at [413, 258] on span "This and all future appointments in this series" at bounding box center [450, 258] width 120 height 21
click at [505, 309] on input "****" at bounding box center [506, 310] width 29 height 19
